Goal: Information Seeking & Learning: Check status

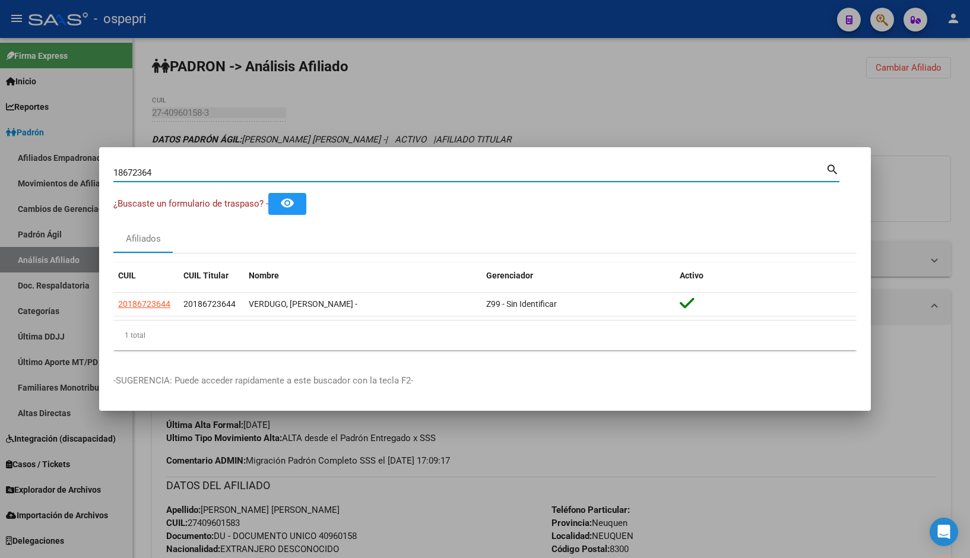
click at [390, 170] on input "18672364" at bounding box center [469, 172] width 712 height 11
paste input "34125181"
type input "34125181"
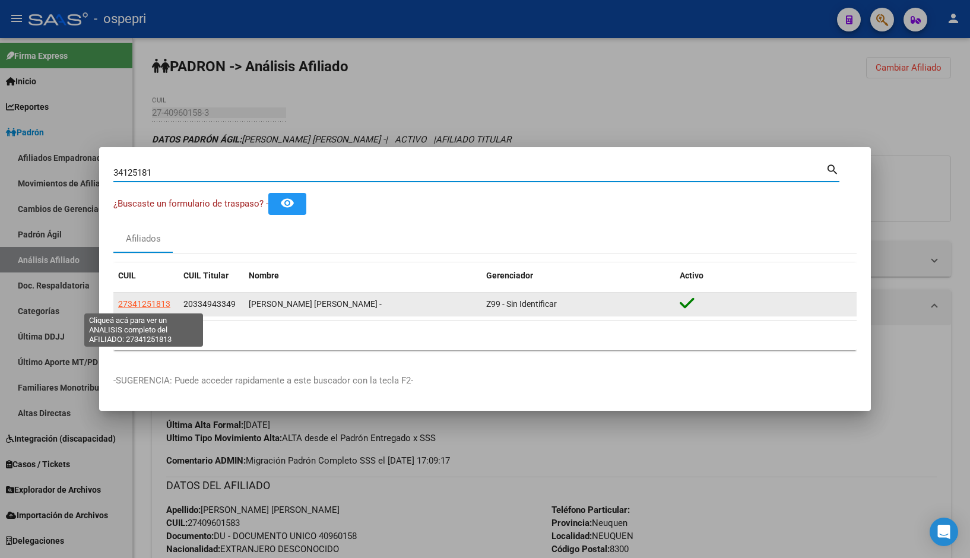
click at [148, 302] on span "27341251813" at bounding box center [144, 303] width 52 height 9
type textarea "27341251813"
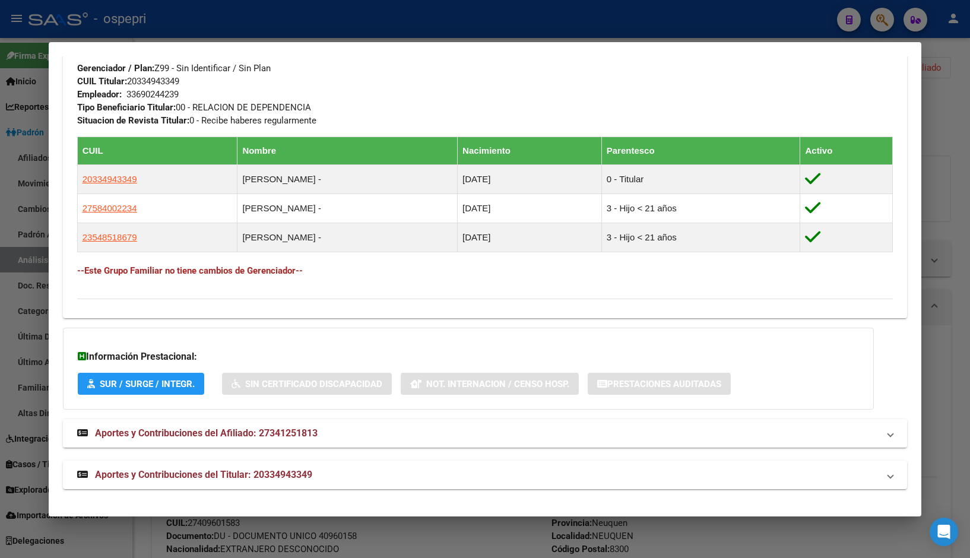
scroll to position [585, 0]
drag, startPoint x: 338, startPoint y: 428, endPoint x: 334, endPoint y: 436, distance: 8.5
click at [334, 436] on mat-panel-title "Aportes y Contribuciones del Afiliado: 27341251813" at bounding box center [478, 433] width 802 height 14
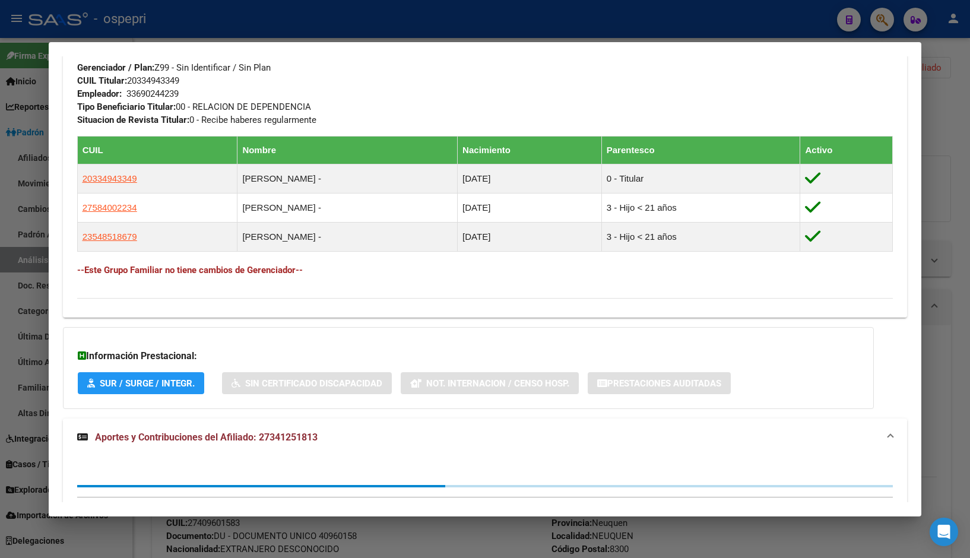
click at [334, 436] on mat-panel-title "Aportes y Contribuciones del Afiliado: 27341251813" at bounding box center [478, 437] width 802 height 14
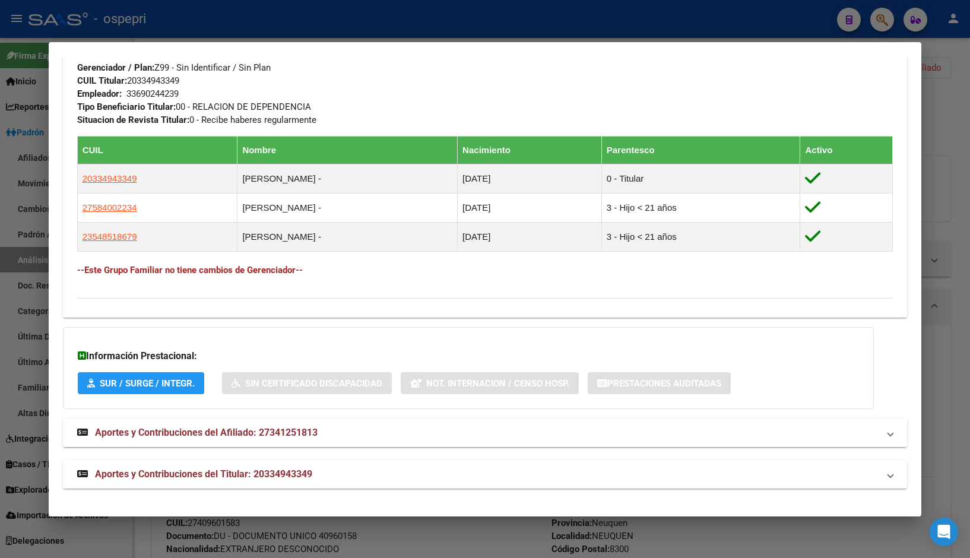
click at [334, 436] on mat-panel-title "Aportes y Contribuciones del Afiliado: 27341251813" at bounding box center [478, 433] width 802 height 14
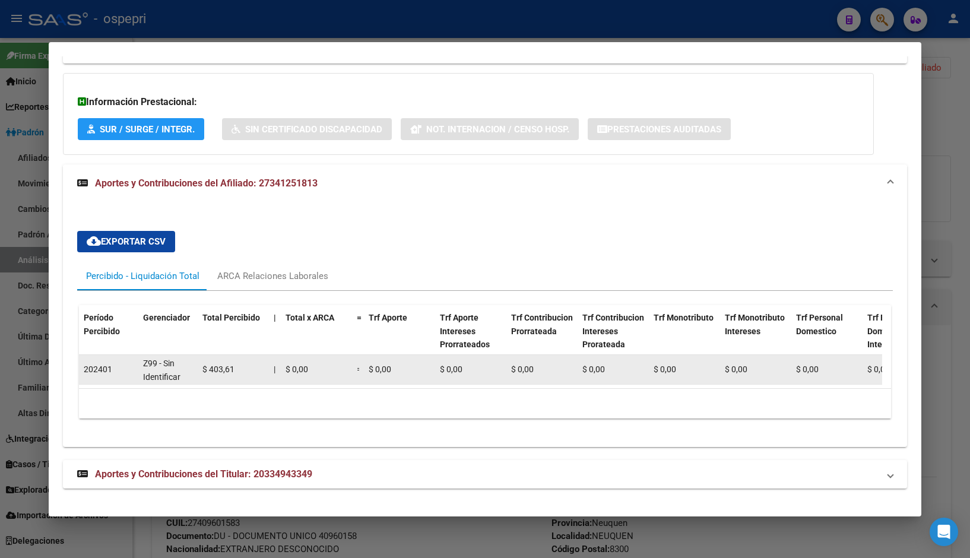
scroll to position [848, 0]
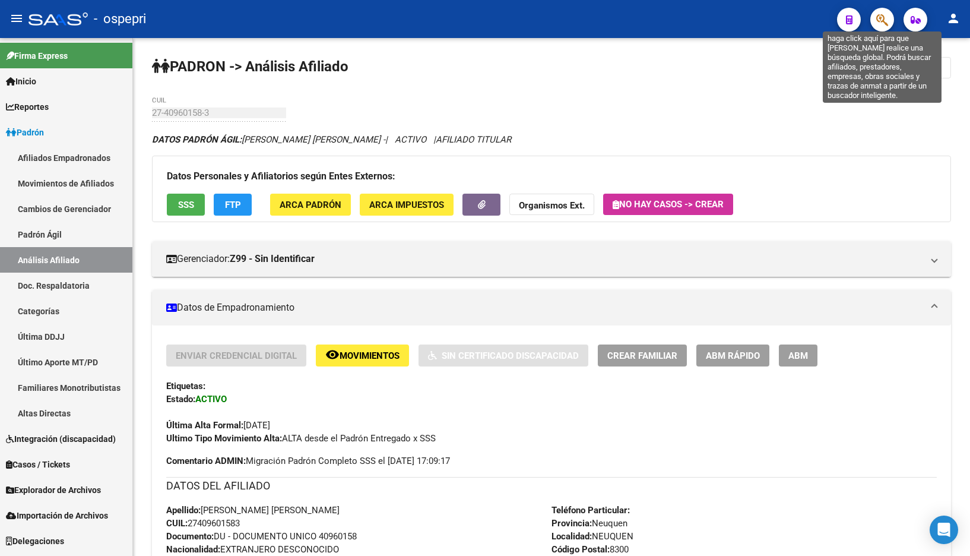
click at [879, 17] on icon "button" at bounding box center [882, 20] width 12 height 14
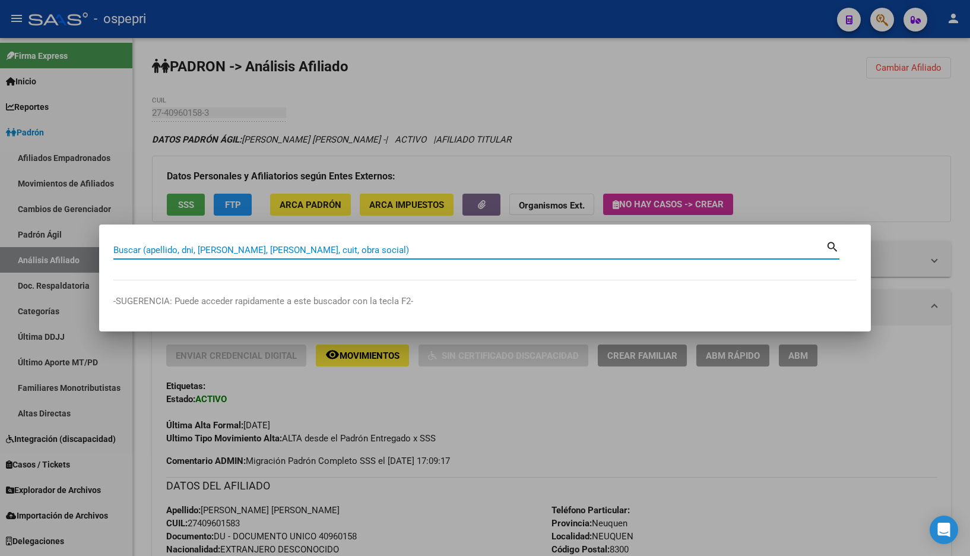
click at [255, 253] on input "Buscar (apellido, dni, [PERSON_NAME], [PERSON_NAME], cuit, obra social)" at bounding box center [469, 250] width 712 height 11
paste input "38493133"
type input "38493133"
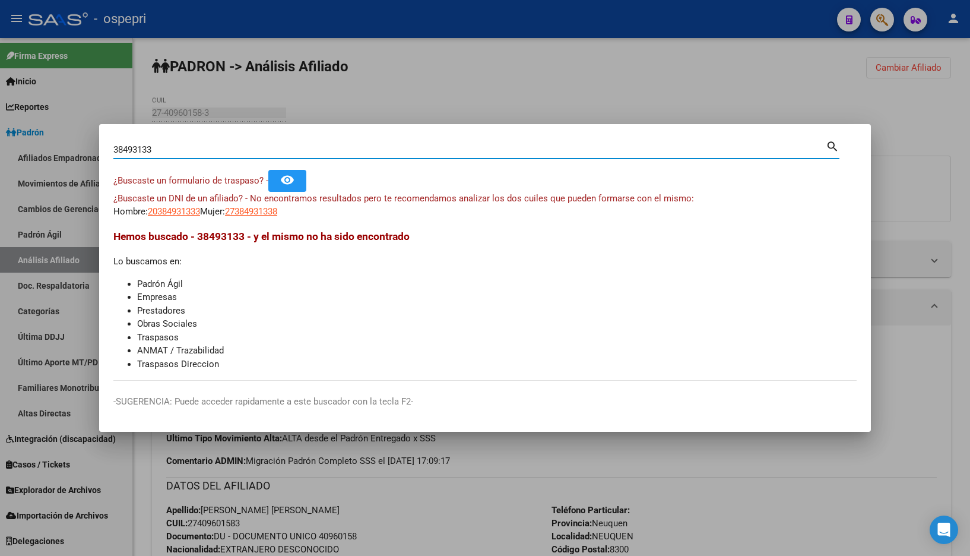
click at [256, 205] on app-link-go-to "27384931338" at bounding box center [251, 212] width 52 height 14
click at [259, 207] on span "27384931338" at bounding box center [251, 211] width 52 height 11
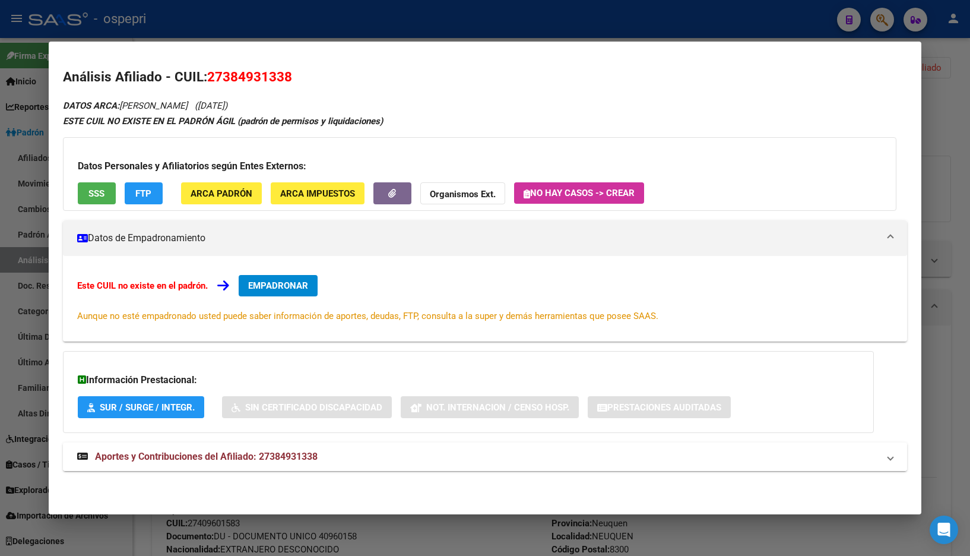
click at [351, 455] on mat-panel-title "Aportes y Contribuciones del Afiliado: 27384931338" at bounding box center [478, 456] width 802 height 14
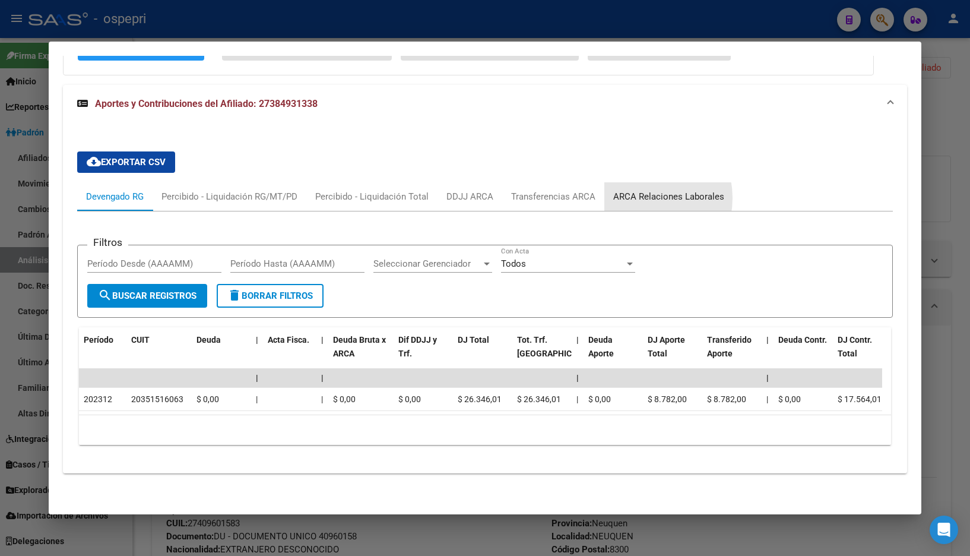
click at [638, 190] on div "ARCA Relaciones Laborales" at bounding box center [668, 196] width 111 height 13
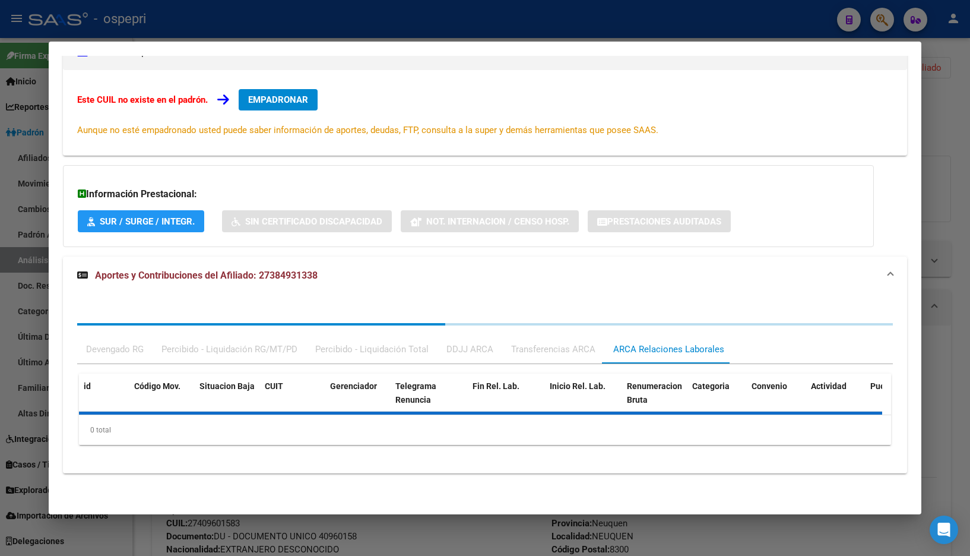
scroll to position [274, 0]
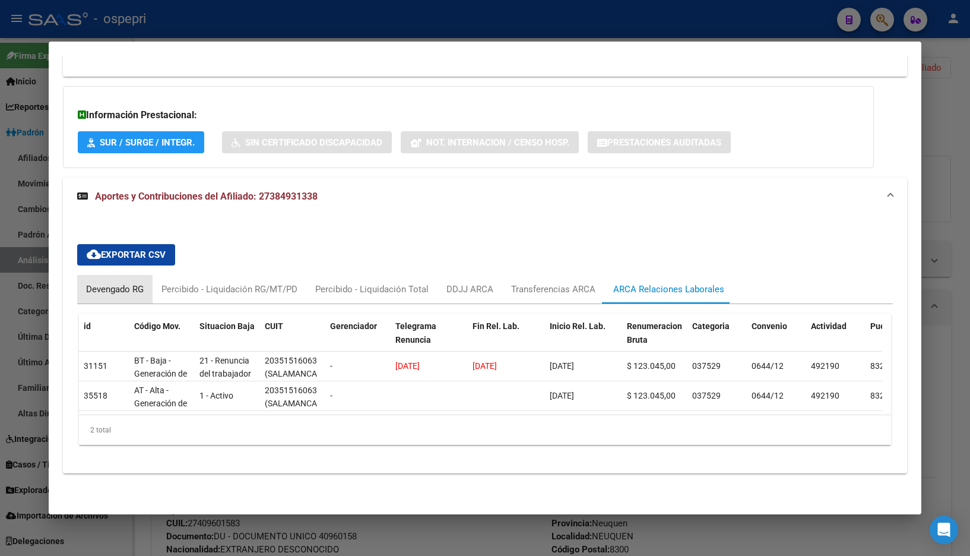
click at [100, 283] on div "Devengado RG" at bounding box center [115, 289] width 58 height 13
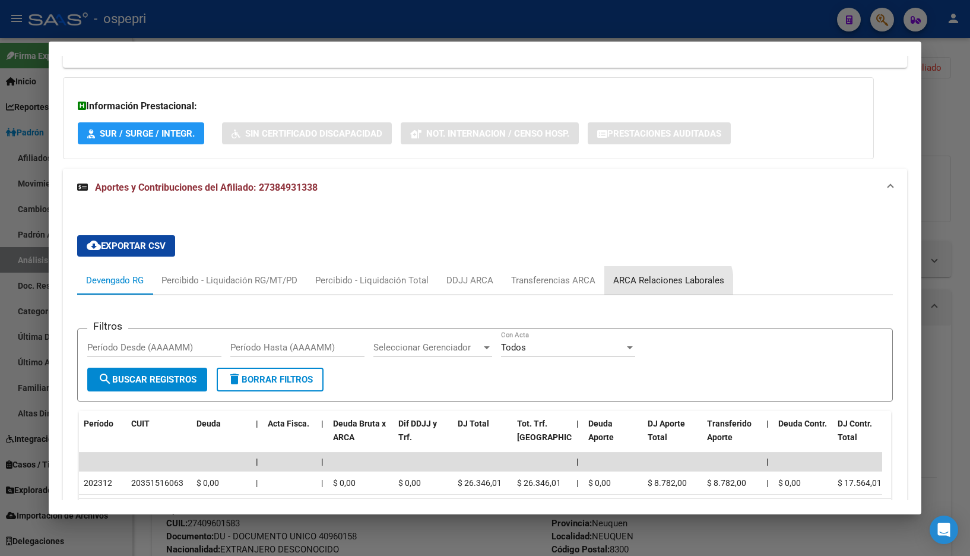
click at [644, 288] on div "ARCA Relaciones Laborales" at bounding box center [668, 280] width 129 height 28
